Goal: Information Seeking & Learning: Learn about a topic

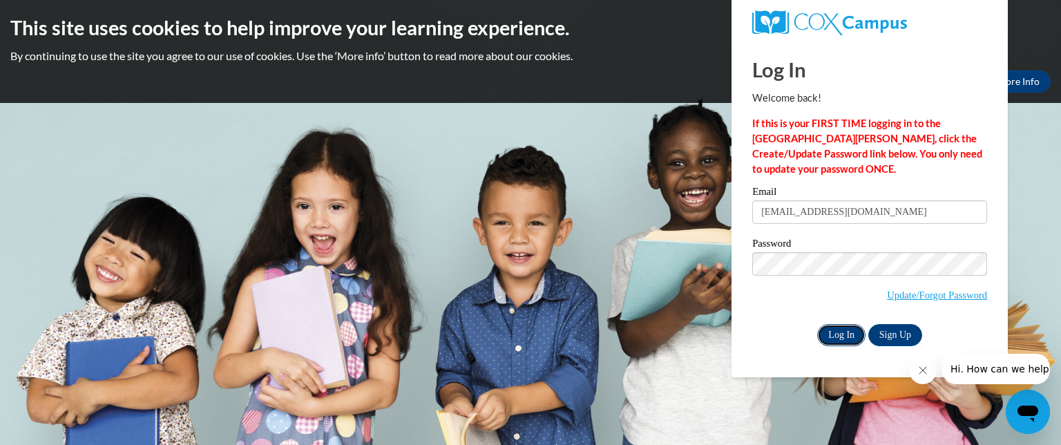
click at [834, 334] on input "Log In" at bounding box center [841, 335] width 48 height 22
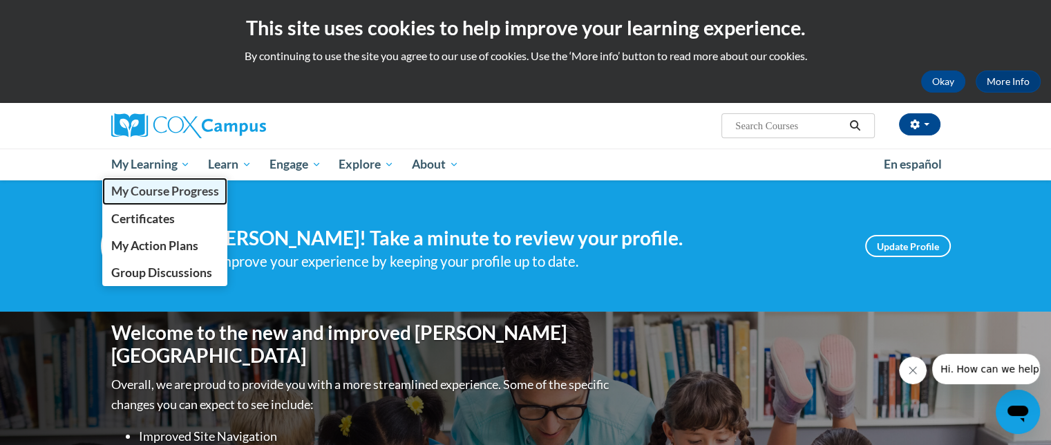
click at [164, 184] on span "My Course Progress" at bounding box center [165, 191] width 108 height 15
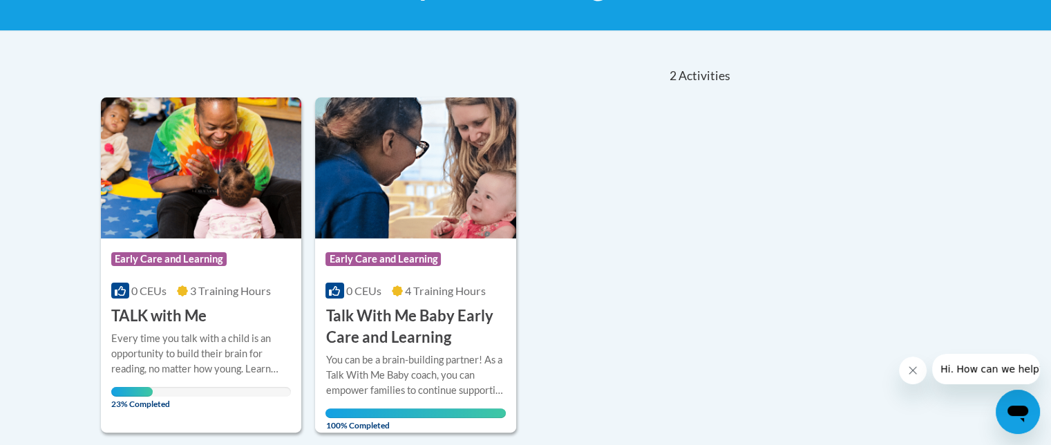
scroll to position [263, 0]
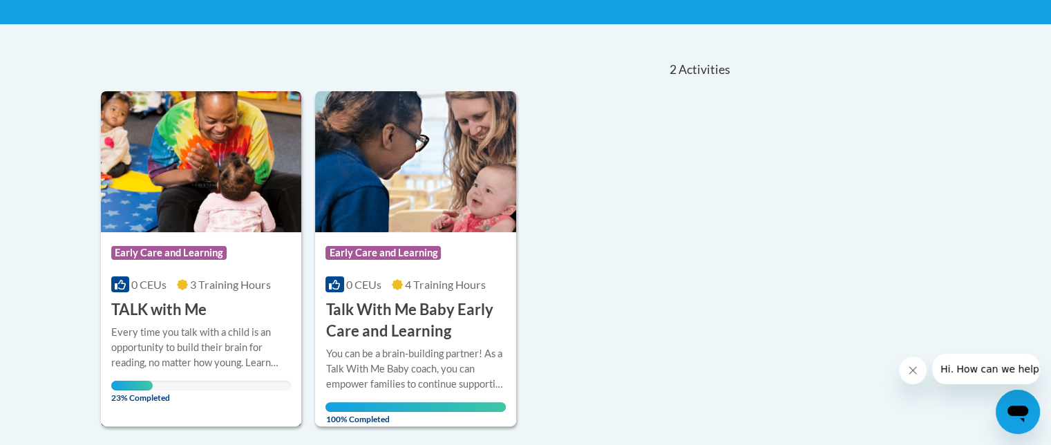
click at [259, 273] on div "Course Category: Early Care and Learning 0 CEUs 3 Training Hours COURSE TALK wi…" at bounding box center [201, 276] width 201 height 88
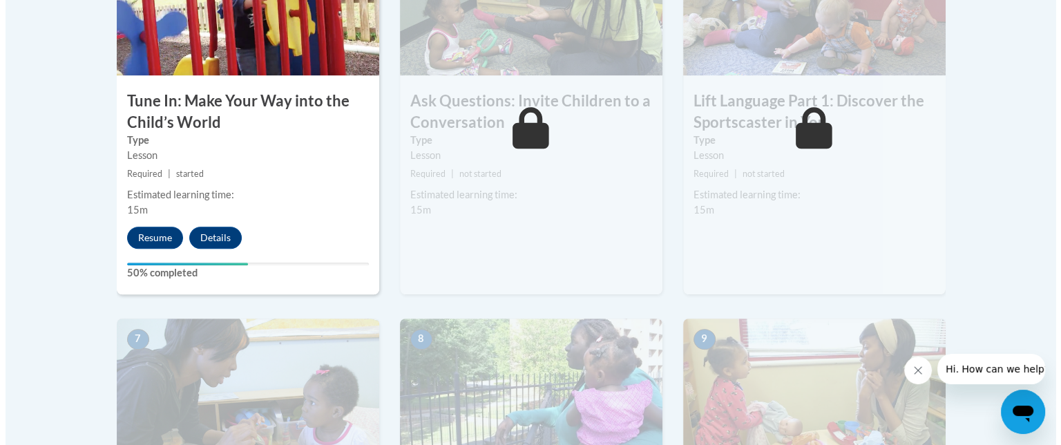
scroll to position [920, 0]
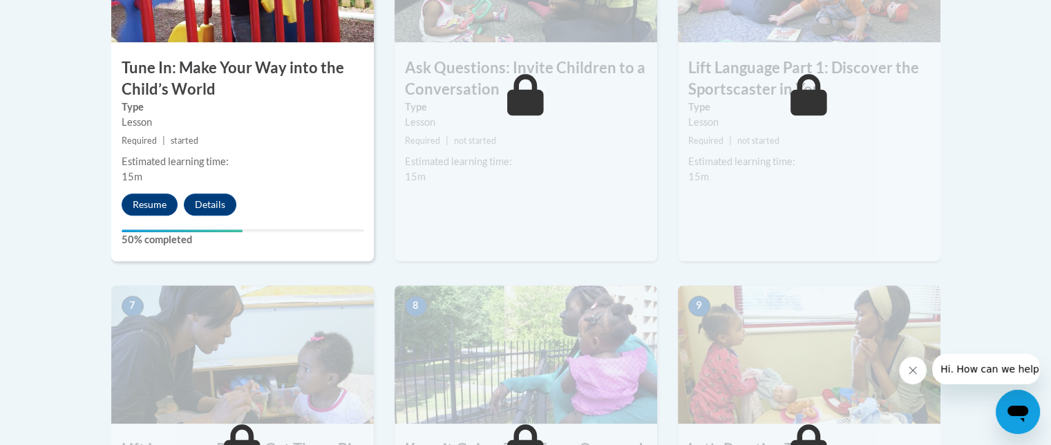
click at [162, 222] on div "4 Tune In: Make Your Way into the Child’s World Type Lesson Required | started …" at bounding box center [242, 82] width 262 height 357
click at [162, 210] on button "Resume" at bounding box center [150, 204] width 56 height 22
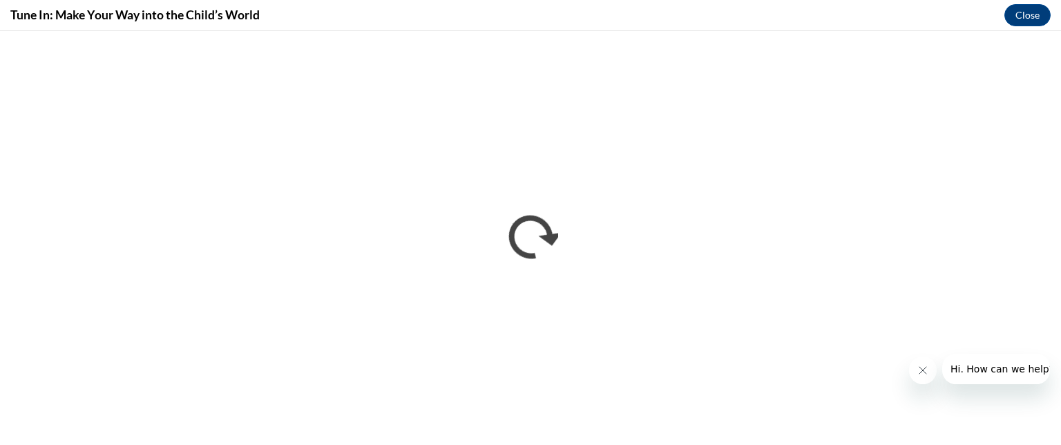
scroll to position [0, 0]
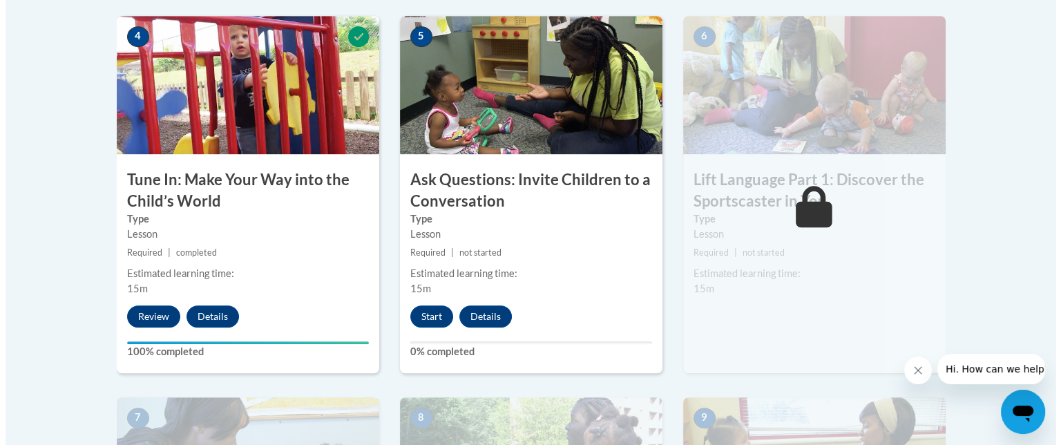
scroll to position [776, 0]
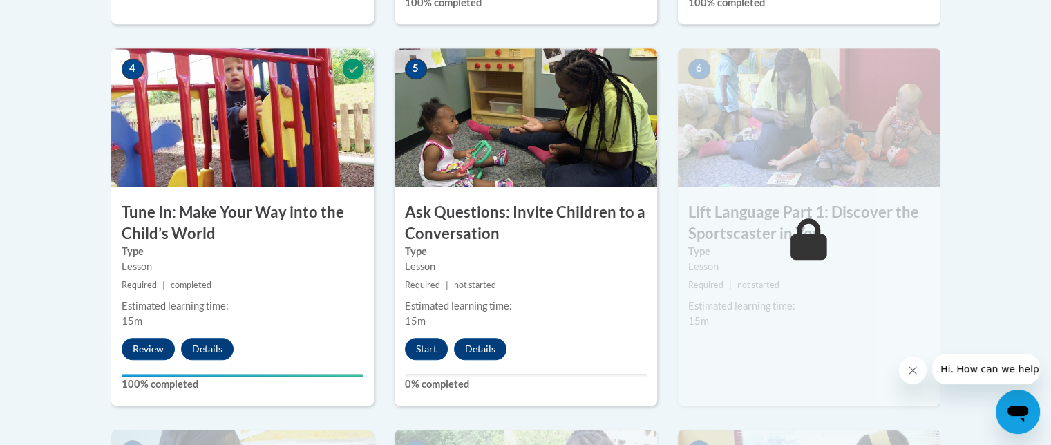
click at [405, 356] on div "Start Details Feedback" at bounding box center [458, 349] width 129 height 22
click at [420, 349] on button "Start" at bounding box center [426, 349] width 43 height 22
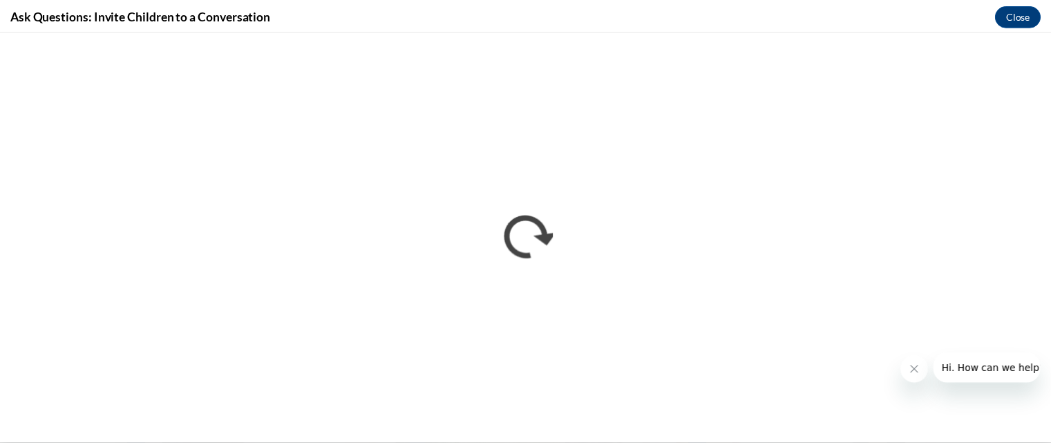
scroll to position [0, 0]
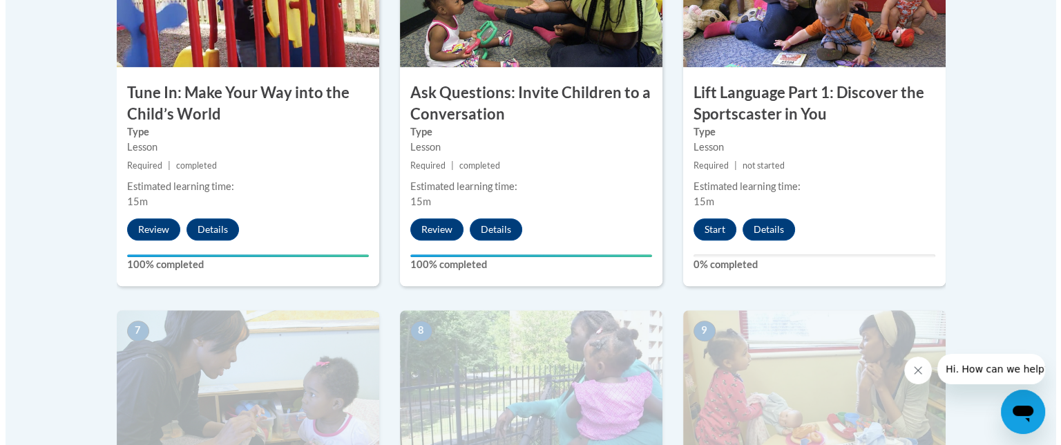
scroll to position [894, 0]
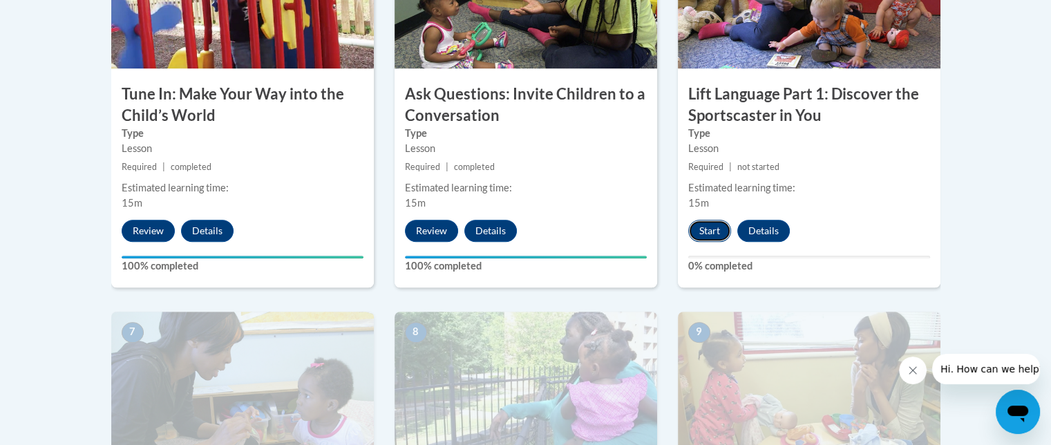
click at [697, 227] on button "Start" at bounding box center [709, 231] width 43 height 22
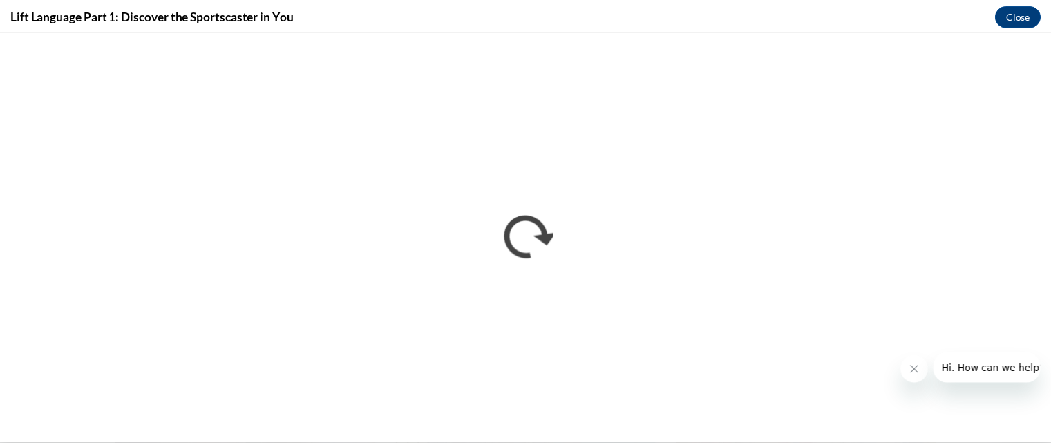
scroll to position [0, 0]
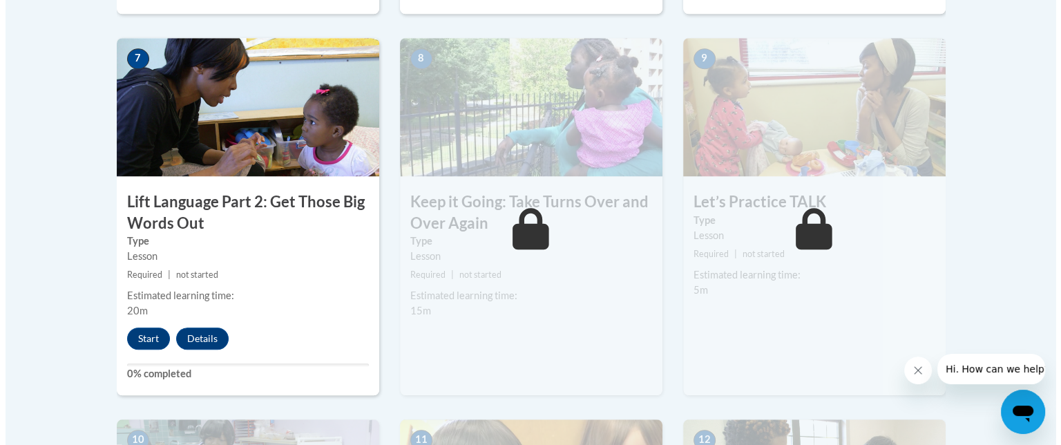
scroll to position [1158, 0]
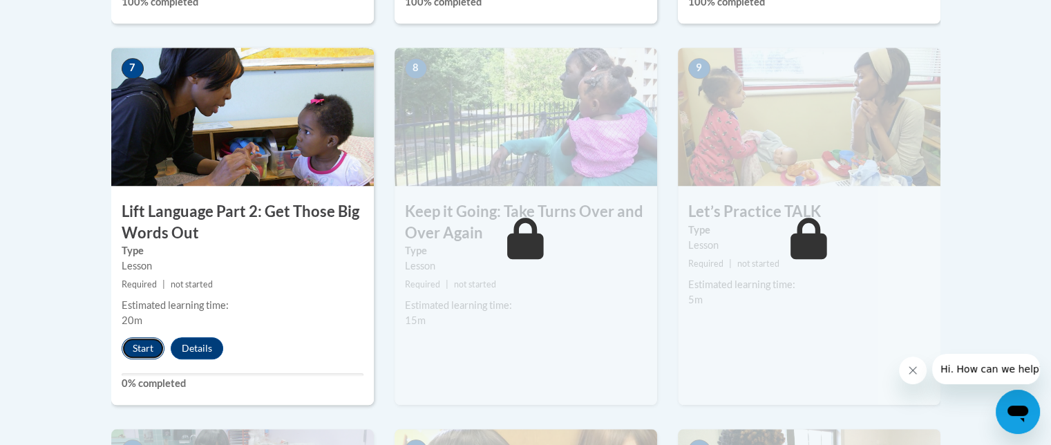
click at [148, 343] on button "Start" at bounding box center [143, 348] width 43 height 22
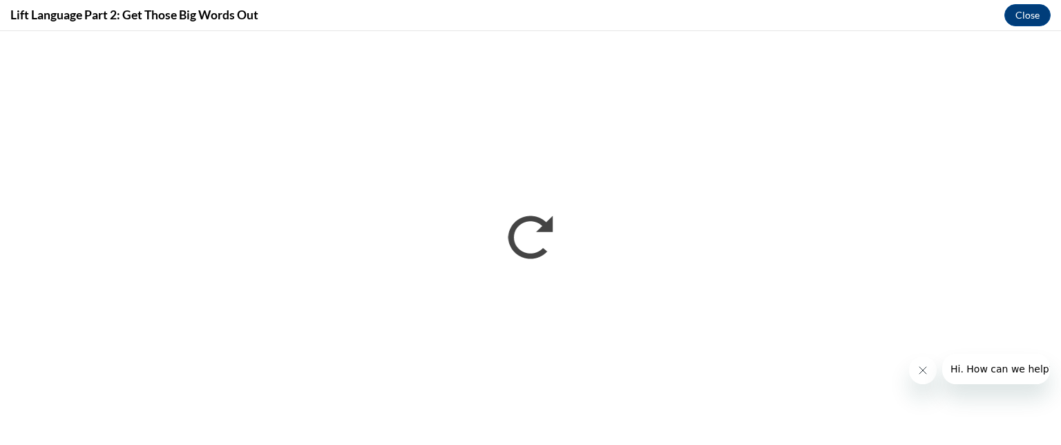
scroll to position [0, 0]
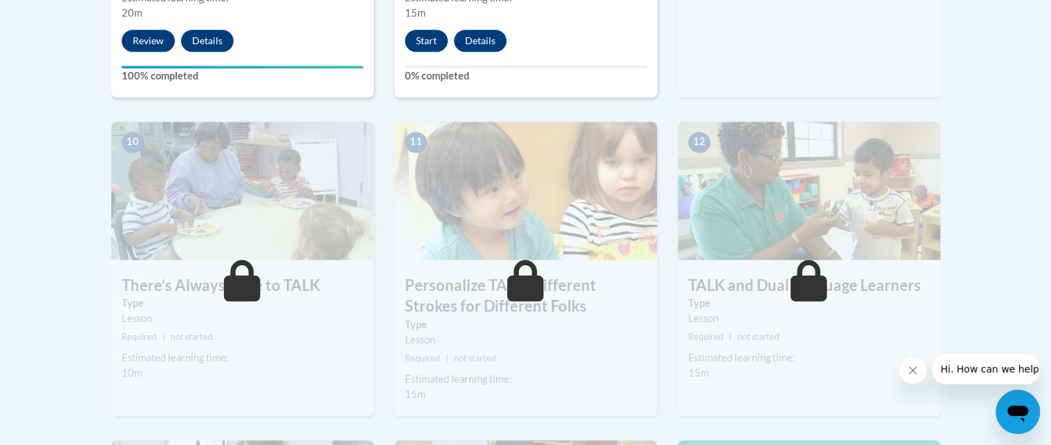
scroll to position [1468, 0]
